Goal: Information Seeking & Learning: Check status

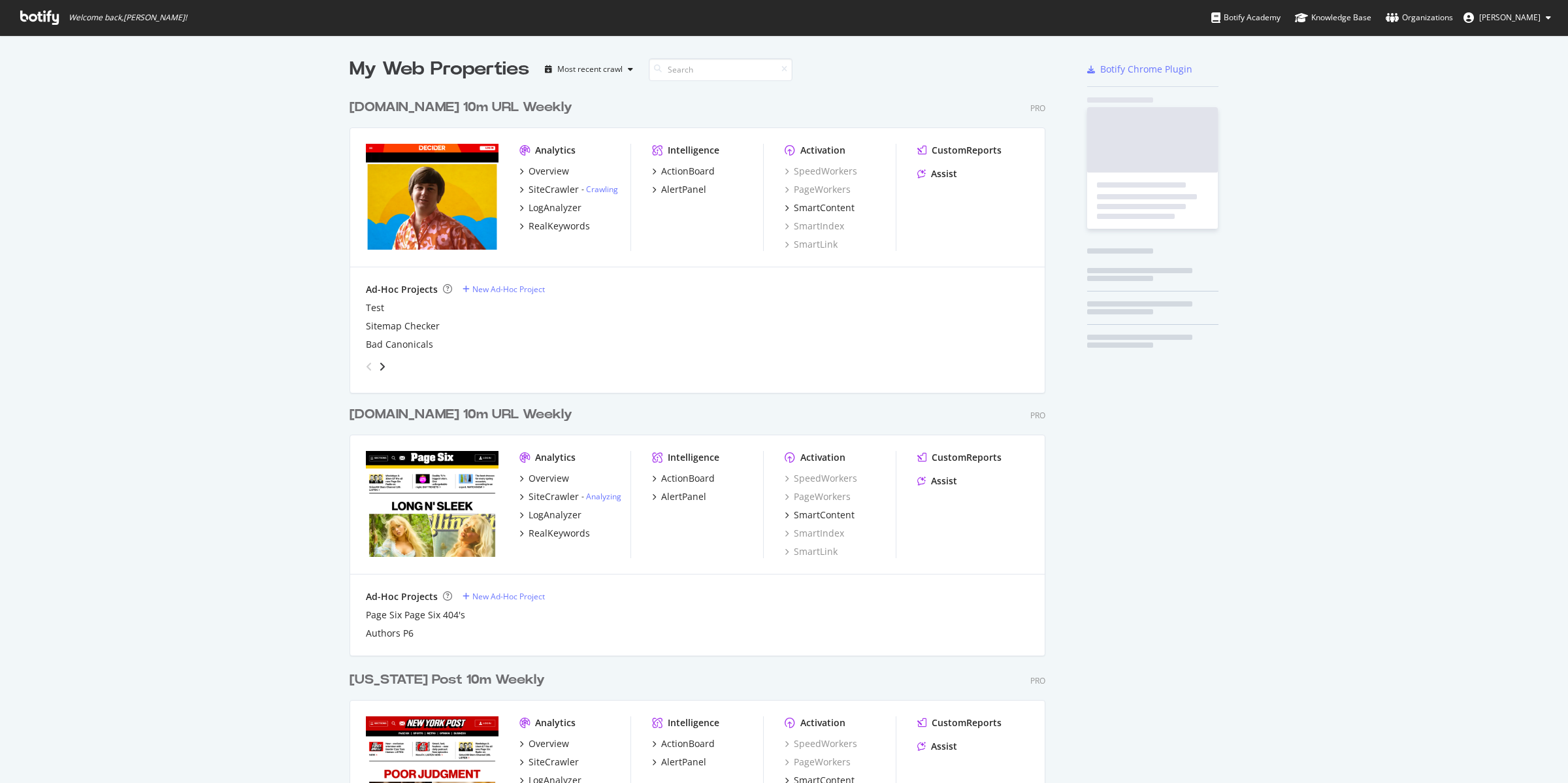
scroll to position [1554, 694]
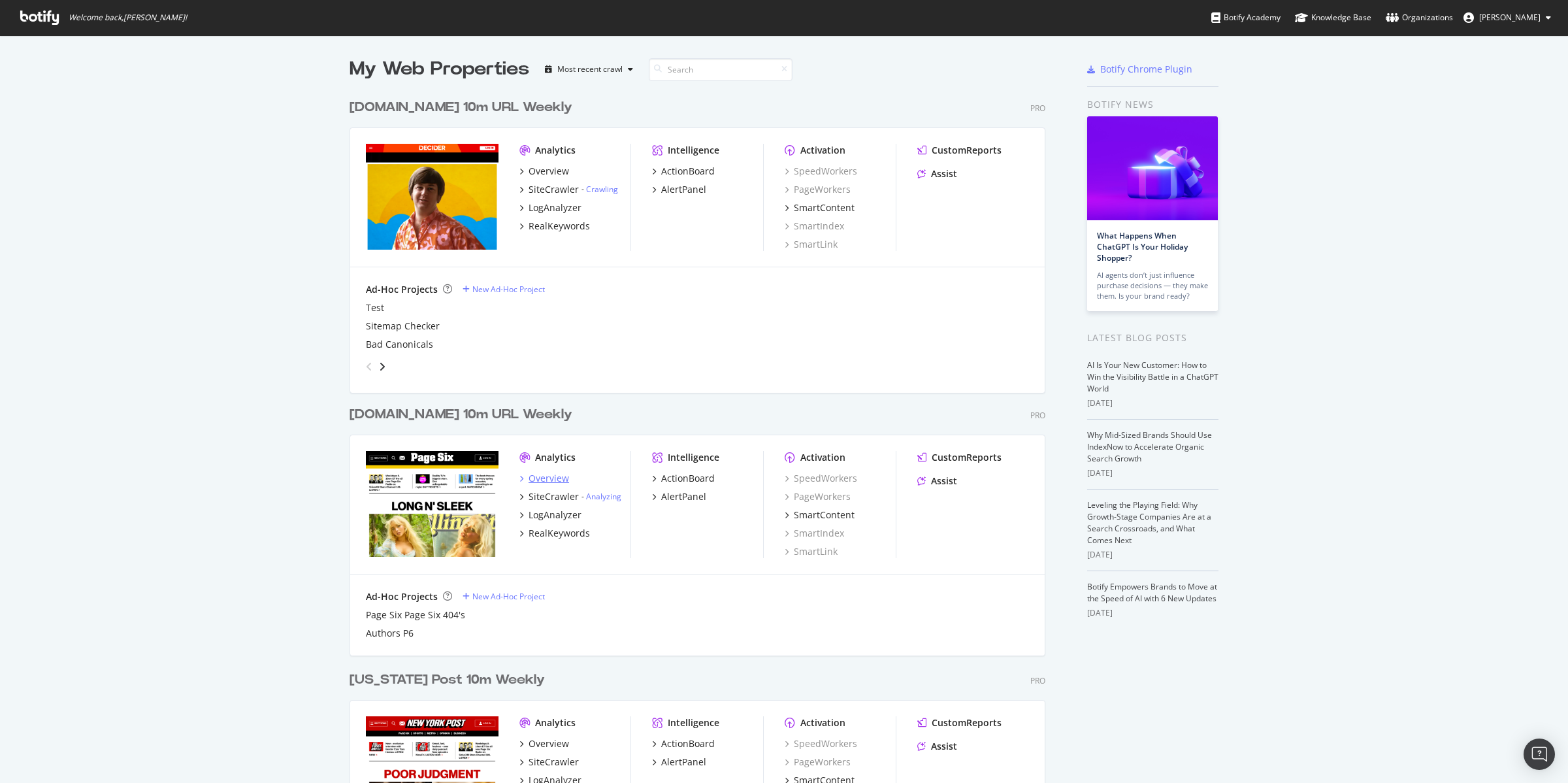
click at [546, 481] on div "Overview" at bounding box center [548, 478] width 40 height 13
